Goal: Navigation & Orientation: Find specific page/section

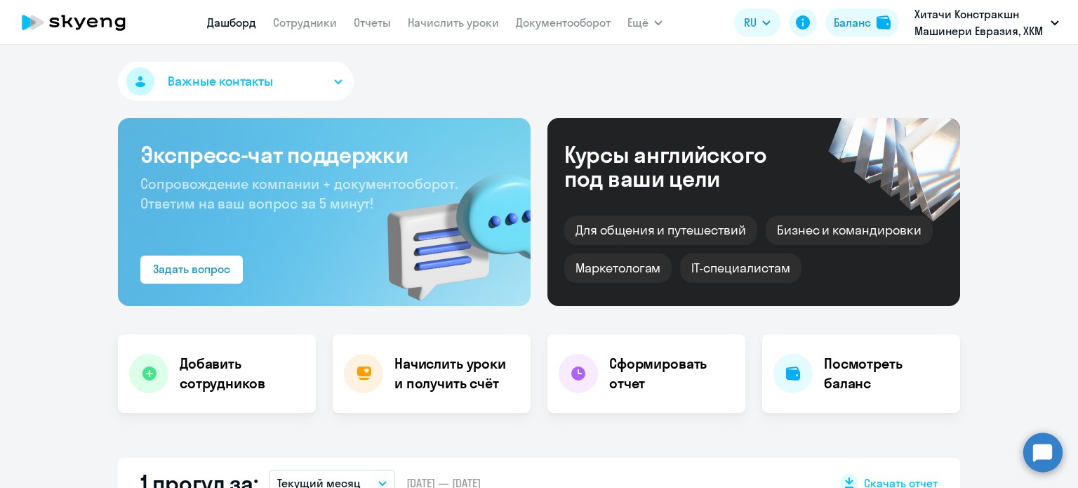
select select "30"
click at [574, 19] on link "Документооборот" at bounding box center [563, 22] width 95 height 14
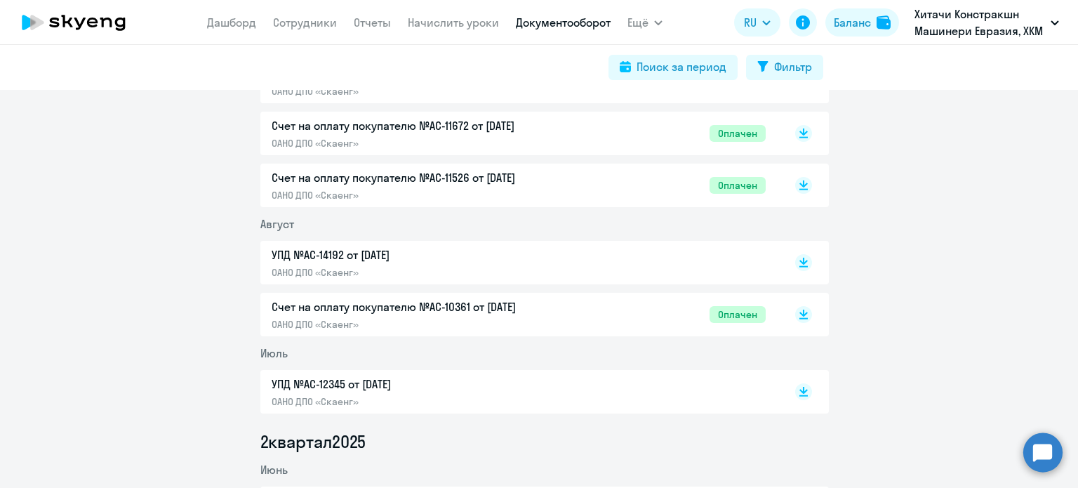
scroll to position [70, 0]
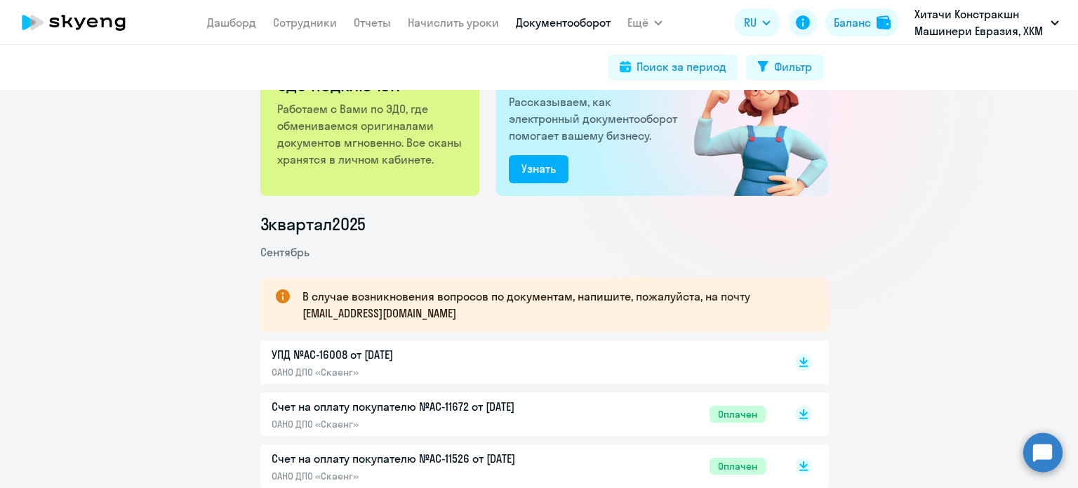
click at [1047, 453] on circle at bounding box center [1042, 451] width 39 height 39
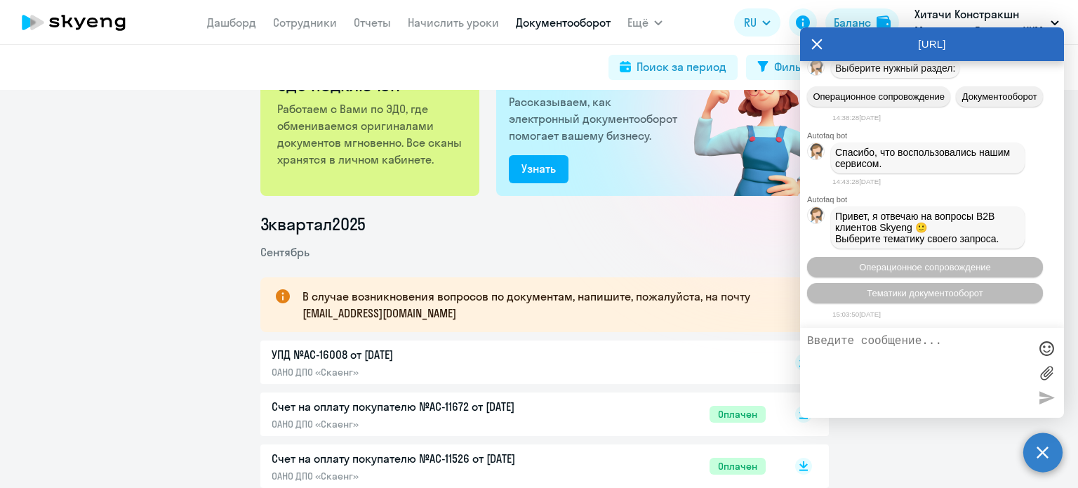
scroll to position [17172, 0]
click at [816, 42] on icon at bounding box center [817, 44] width 11 height 11
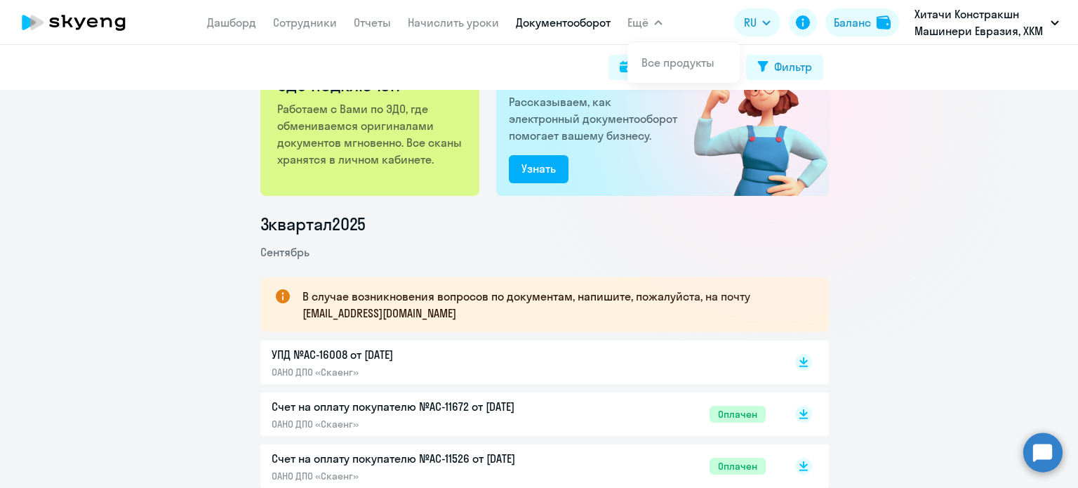
click at [642, 25] on span "Ещё" at bounding box center [638, 22] width 21 height 17
